Goal: Transaction & Acquisition: Purchase product/service

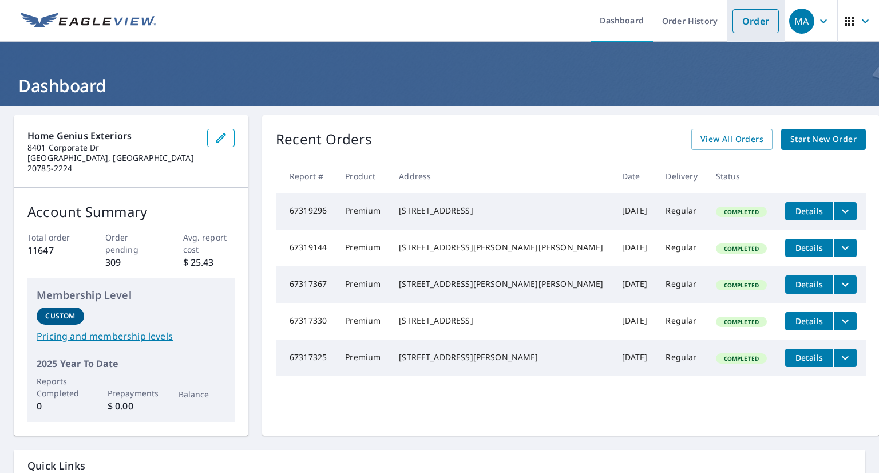
click at [736, 21] on link "Order" at bounding box center [755, 21] width 46 height 24
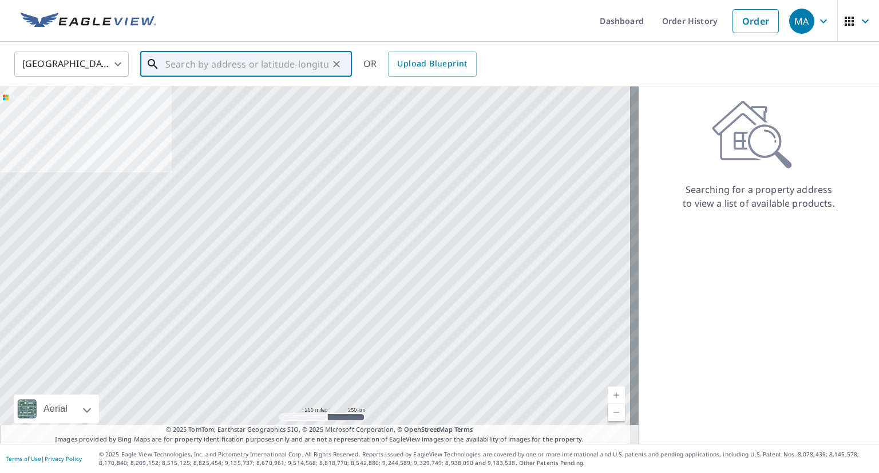
click at [302, 76] on div "​" at bounding box center [246, 63] width 212 height 25
paste input "[STREET_ADDRESS][PERSON_NAME][PERSON_NAME]"
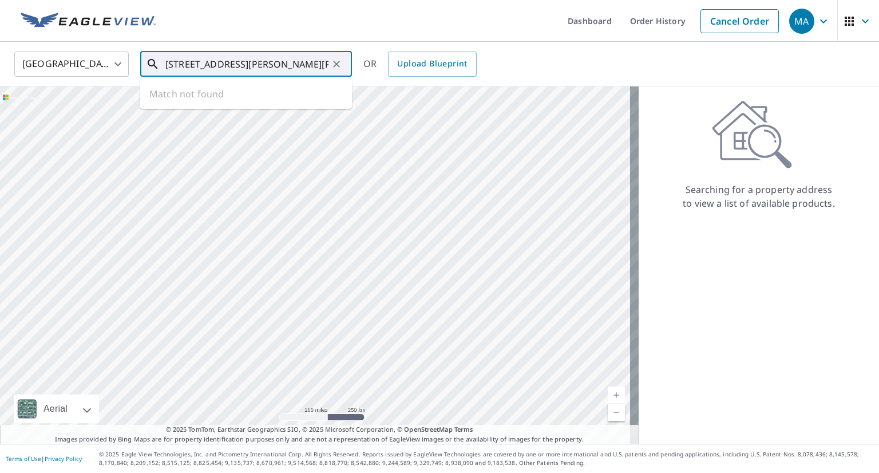
scroll to position [0, 10]
click at [244, 113] on p "[PERSON_NAME][GEOGRAPHIC_DATA]" at bounding box center [253, 109] width 180 height 11
type input "[STREET_ADDRESS][PERSON_NAME][PERSON_NAME]"
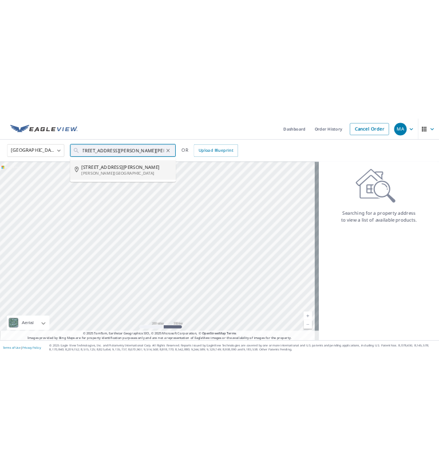
scroll to position [0, 0]
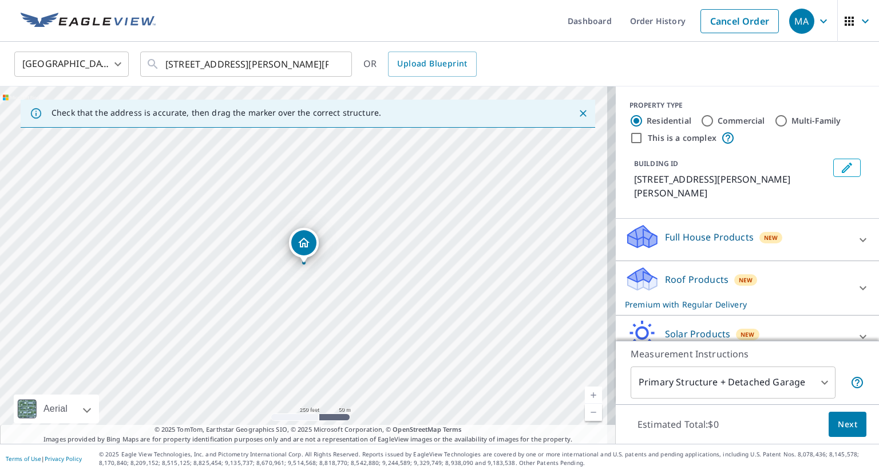
click at [689, 272] on p "Roof Products" at bounding box center [697, 279] width 64 height 14
click at [839, 420] on span "Next" at bounding box center [847, 424] width 19 height 14
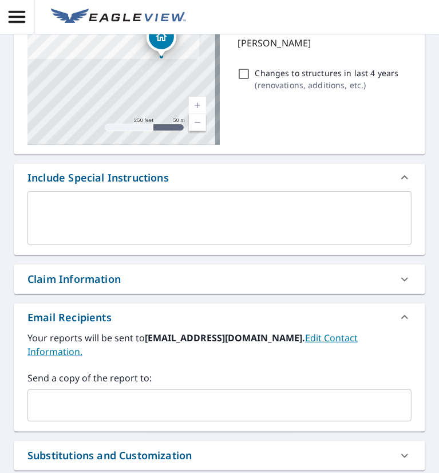
scroll to position [194, 0]
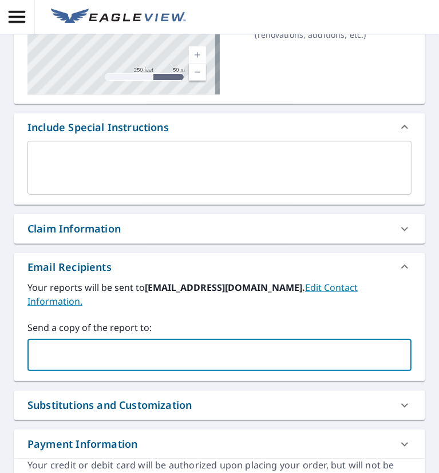
click at [64, 347] on input "text" at bounding box center [211, 355] width 356 height 22
paste input "[EMAIL_ADDRESS][DOMAIN_NAME]"
type input "[EMAIL_ADDRESS][DOMAIN_NAME]"
checkbox input "true"
paste input "[EMAIL_ADDRESS][DOMAIN_NAME]"
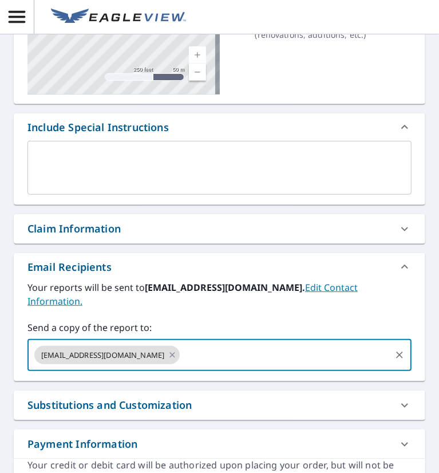
type input "[EMAIL_ADDRESS][DOMAIN_NAME]"
click at [213, 351] on input "[EMAIL_ADDRESS][DOMAIN_NAME]" at bounding box center [285, 355] width 208 height 22
checkbox input "true"
click at [357, 358] on input "text" at bounding box center [359, 355] width 59 height 22
paste input "[EMAIL_ADDRESS][DOMAIN_NAME]"
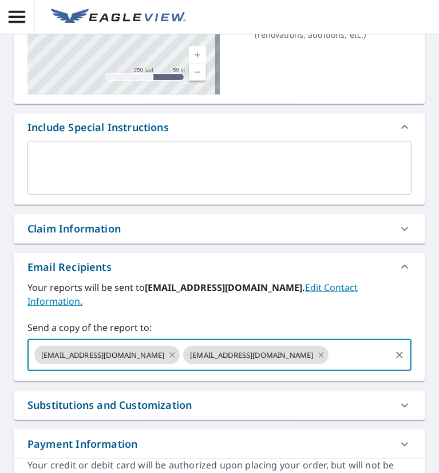
type input "[EMAIL_ADDRESS][DOMAIN_NAME]"
checkbox input "true"
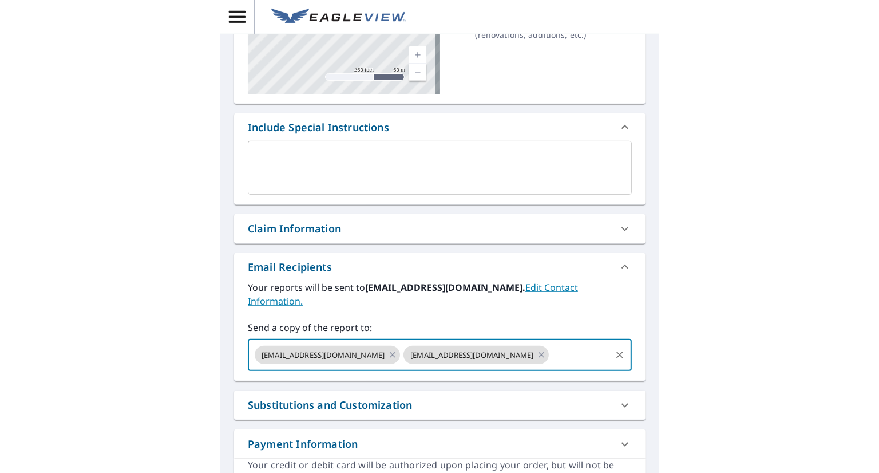
scroll to position [0, 0]
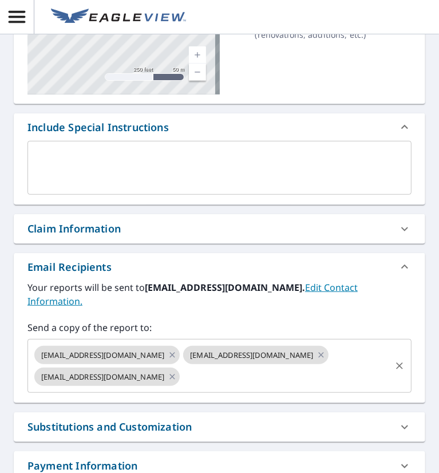
paste input "[EMAIL_ADDRESS][DOMAIN_NAME]"
type input "[EMAIL_ADDRESS][DOMAIN_NAME]"
click at [225, 372] on input "[EMAIL_ADDRESS][DOMAIN_NAME]" at bounding box center [285, 377] width 208 height 22
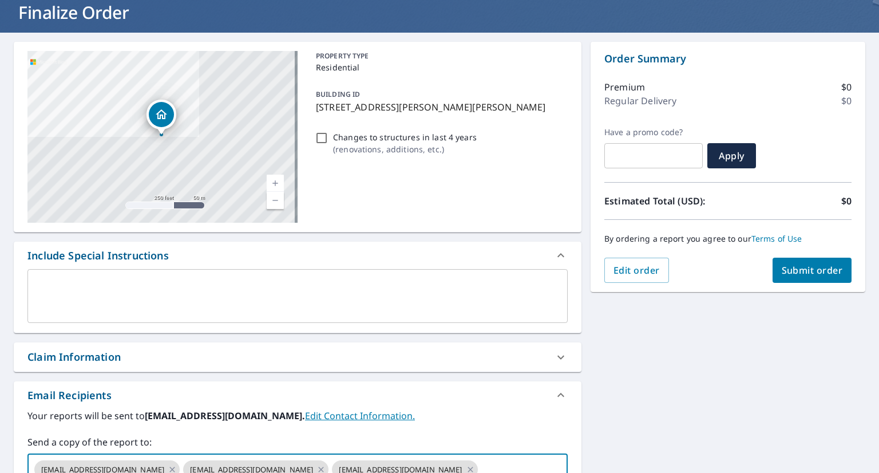
scroll to position [68, 0]
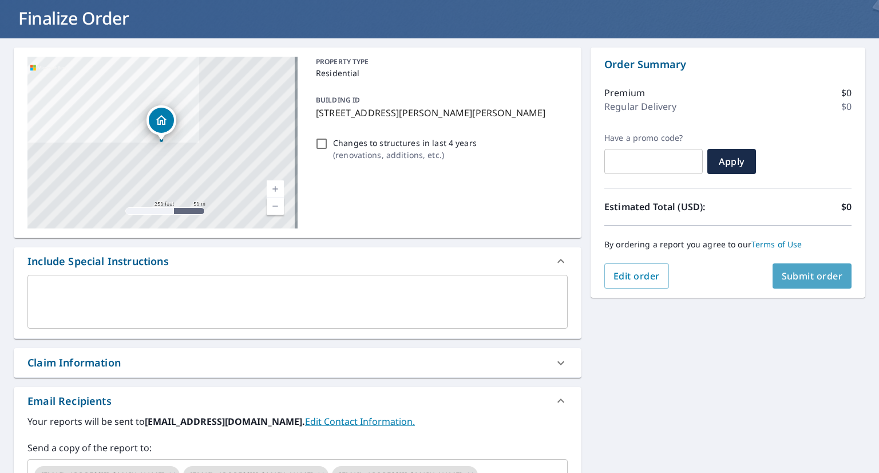
click at [791, 270] on span "Submit order" at bounding box center [812, 275] width 61 height 13
checkbox input "true"
